Goal: Entertainment & Leisure: Consume media (video, audio)

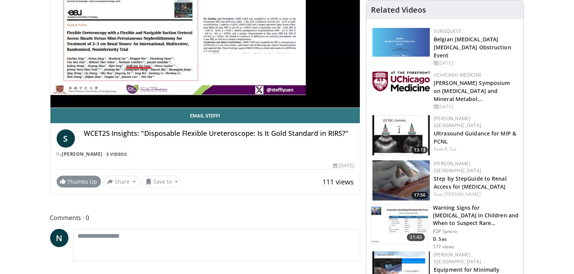
scroll to position [152, 0]
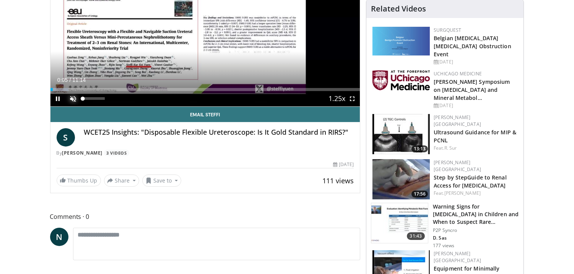
click at [73, 96] on span "Video Player" at bounding box center [73, 98] width 15 height 15
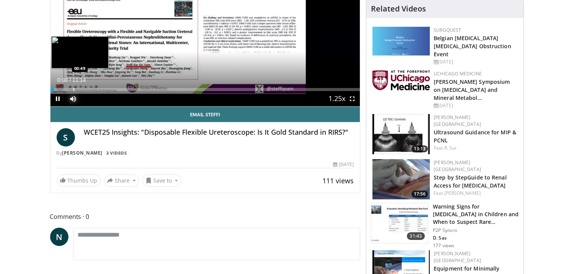
click at [73, 85] on div "Loaded : 7.34% 00:08 00:49" at bounding box center [205, 87] width 310 height 7
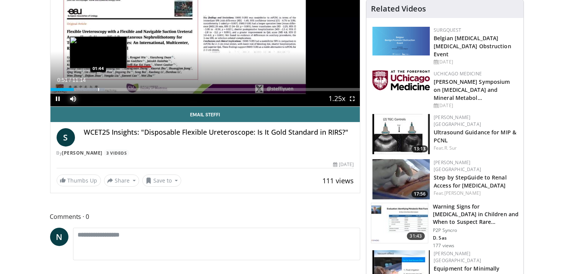
click at [98, 88] on div "Progress Bar" at bounding box center [98, 89] width 1 height 3
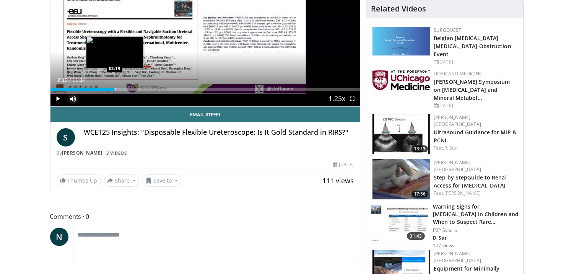
click at [115, 89] on div "Progress Bar" at bounding box center [115, 89] width 1 height 3
click at [130, 88] on div "Progress Bar" at bounding box center [129, 89] width 1 height 3
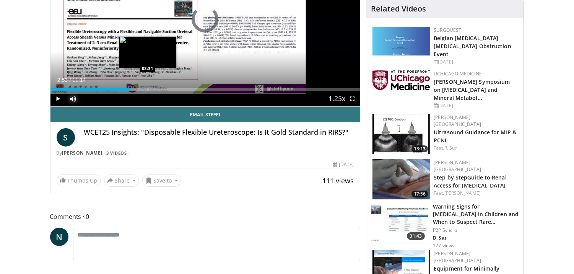
click at [147, 88] on div "Progress Bar" at bounding box center [147, 89] width 1 height 3
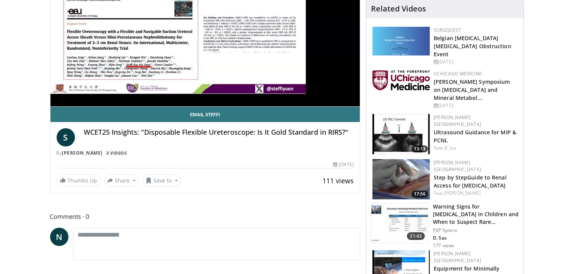
click at [166, 88] on div "10 seconds Tap to unmute" at bounding box center [205, 19] width 310 height 174
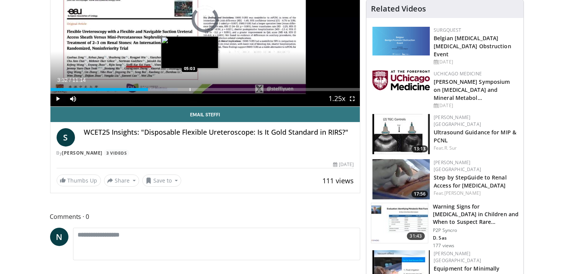
click at [190, 89] on div "Progress Bar" at bounding box center [190, 89] width 1 height 3
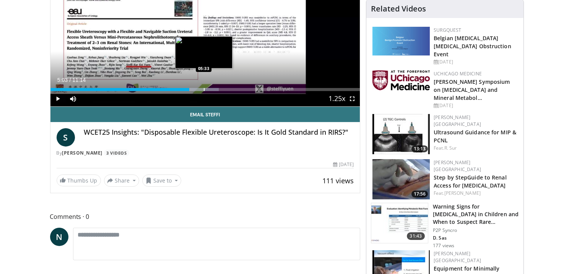
click at [204, 89] on div "Progress Bar" at bounding box center [204, 89] width 1 height 3
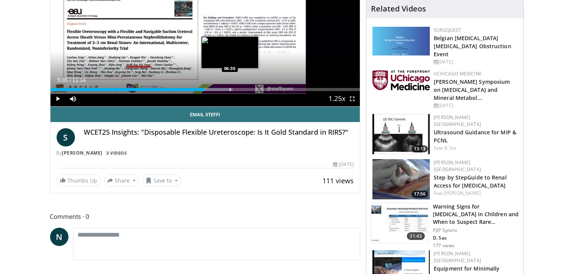
click at [230, 89] on div "Progress Bar" at bounding box center [230, 89] width 1 height 3
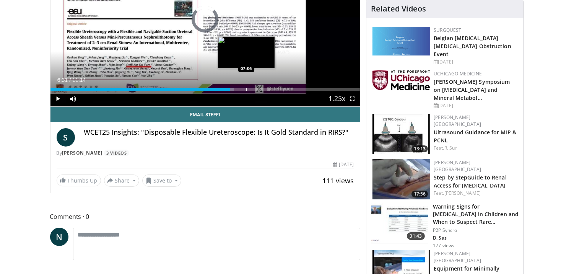
click at [246, 89] on div "Progress Bar" at bounding box center [246, 89] width 1 height 3
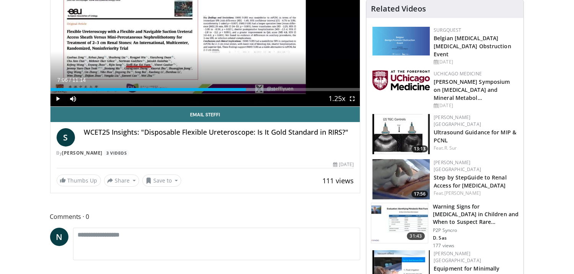
click at [259, 91] on div "Current Time 7:06 / Duration 11:14 Play Skip Backward Skip Forward Mute 0% Load…" at bounding box center [205, 98] width 310 height 15
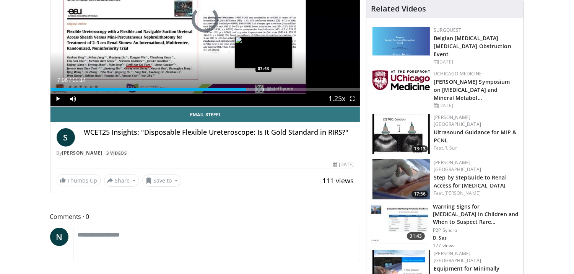
click at [263, 88] on div "Progress Bar" at bounding box center [263, 89] width 1 height 3
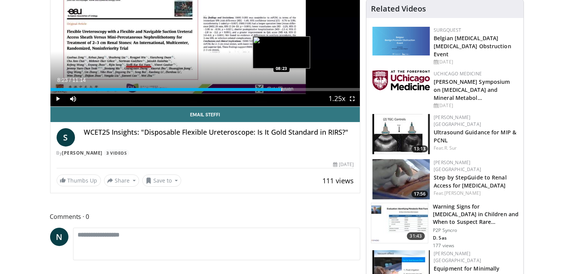
click at [281, 88] on div "Progress Bar" at bounding box center [281, 89] width 1 height 3
click at [293, 89] on div "Progress Bar" at bounding box center [293, 89] width 1 height 3
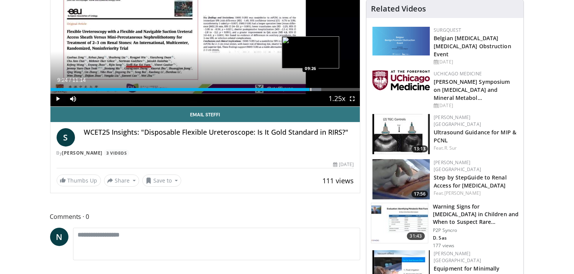
click at [309, 88] on div "Loaded : 87.46% 09:24 09:26" at bounding box center [205, 89] width 310 height 3
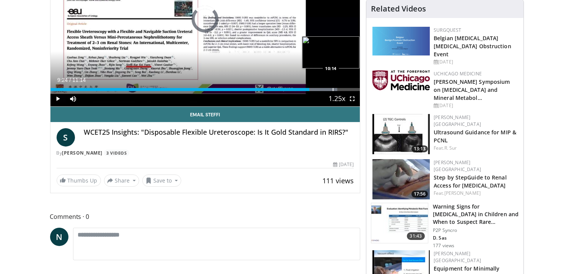
click at [332, 88] on div "Progress Bar" at bounding box center [332, 89] width 1 height 3
